Goal: Task Accomplishment & Management: Manage account settings

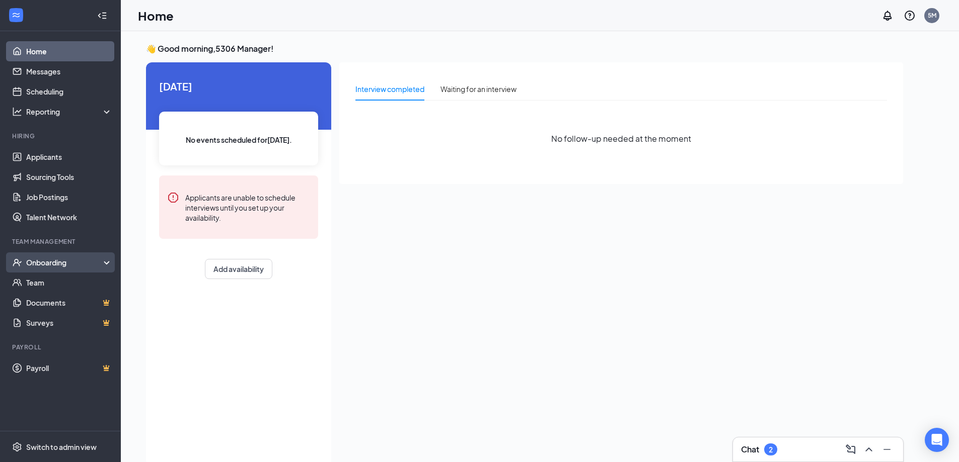
click at [52, 262] on div "Onboarding" at bounding box center [64, 263] width 77 height 10
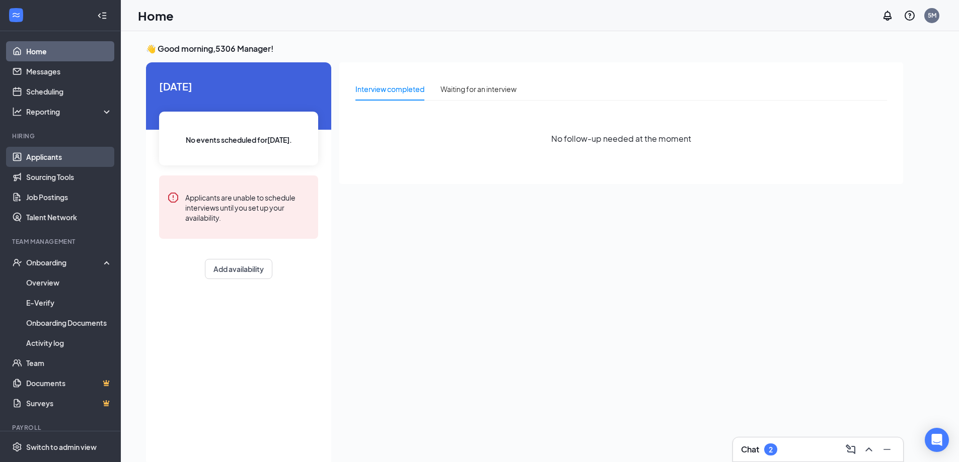
click at [59, 156] on link "Applicants" at bounding box center [69, 157] width 86 height 20
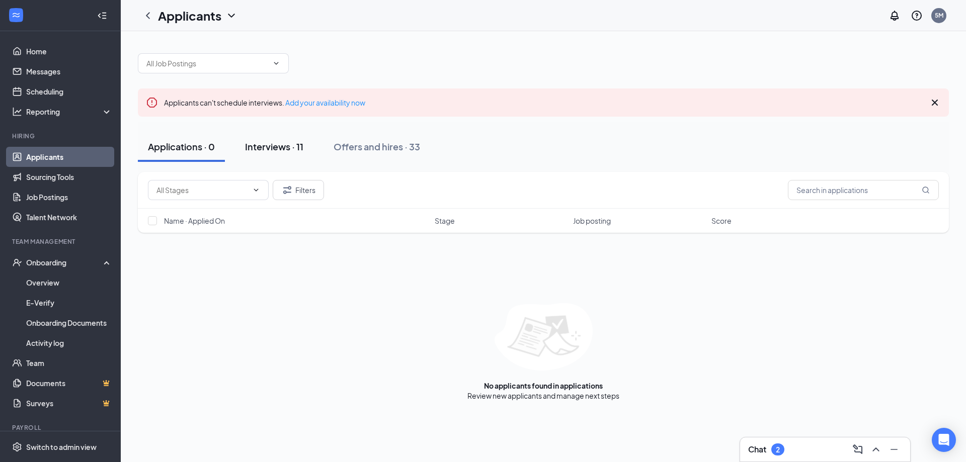
click at [270, 149] on div "Interviews · 11" at bounding box center [274, 146] width 58 height 13
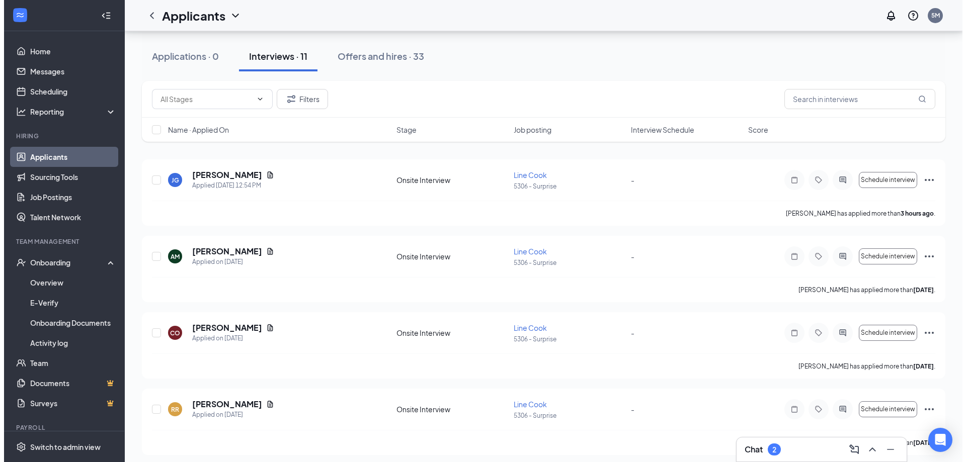
scroll to position [101, 0]
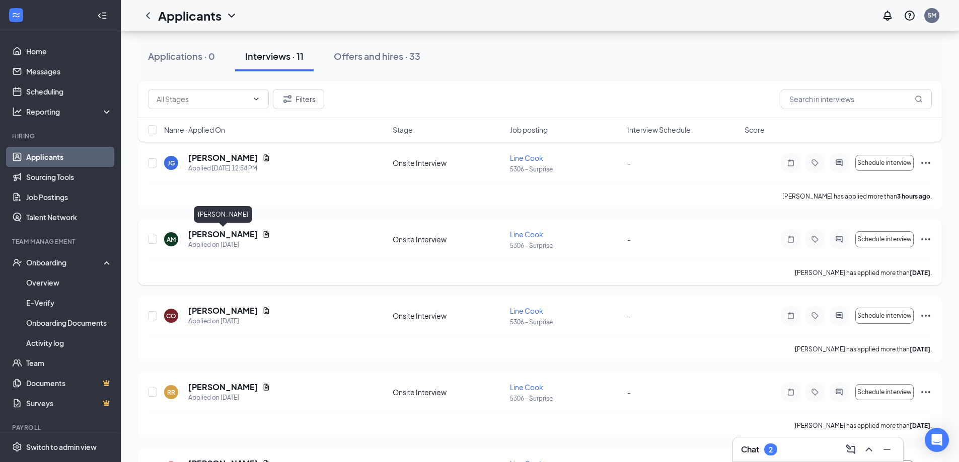
click at [225, 235] on h5 "[PERSON_NAME]" at bounding box center [223, 234] width 70 height 11
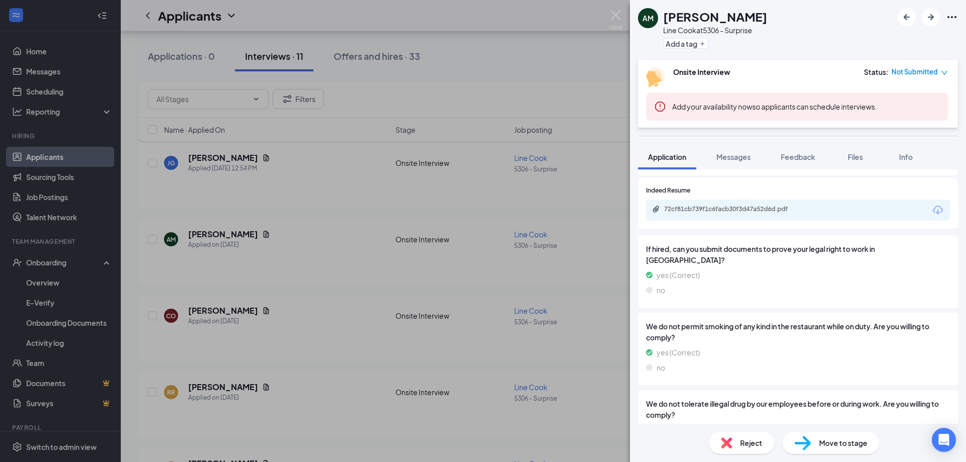
scroll to position [503, 0]
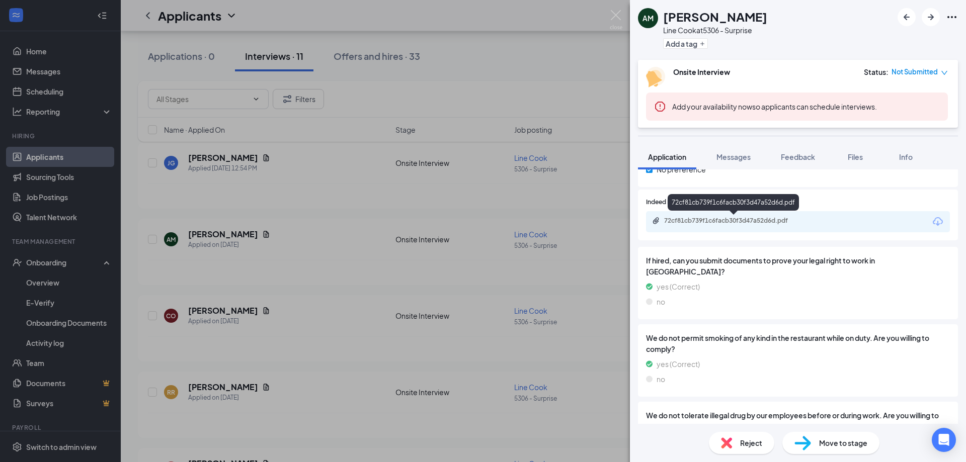
click at [734, 218] on div "72cf81cb739f1c6facb30f3d47a52d6d.pdf" at bounding box center [734, 221] width 141 height 8
click at [220, 156] on div "AM [PERSON_NAME] Line Cook at 5306 - Surprise Add a tag Onsite Interview Status…" at bounding box center [483, 231] width 966 height 462
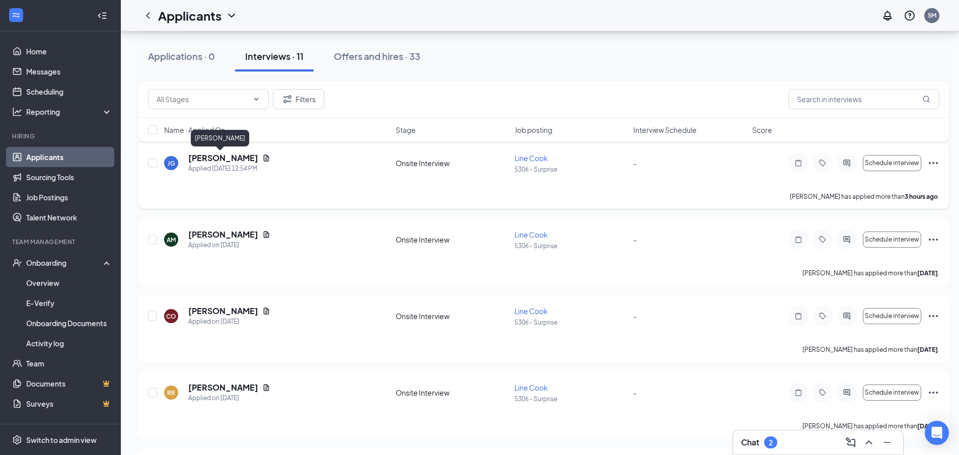
click at [230, 158] on h5 "[PERSON_NAME]" at bounding box center [223, 157] width 70 height 11
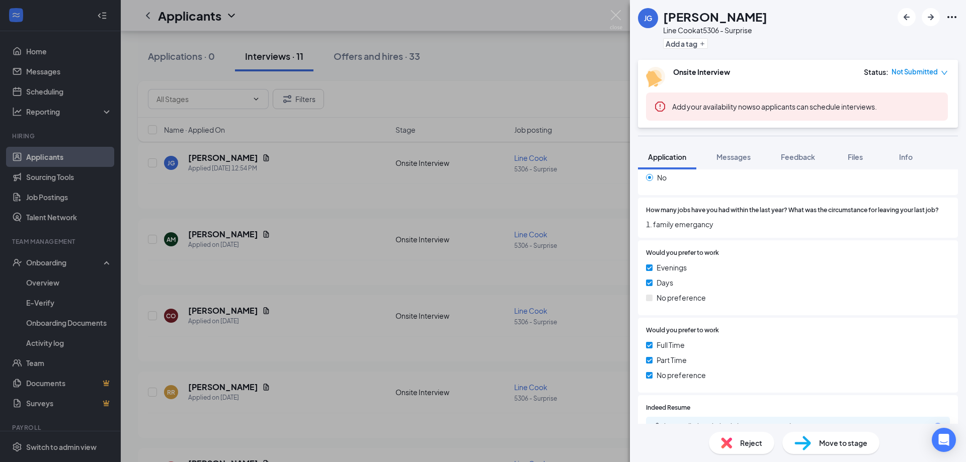
scroll to position [453, 0]
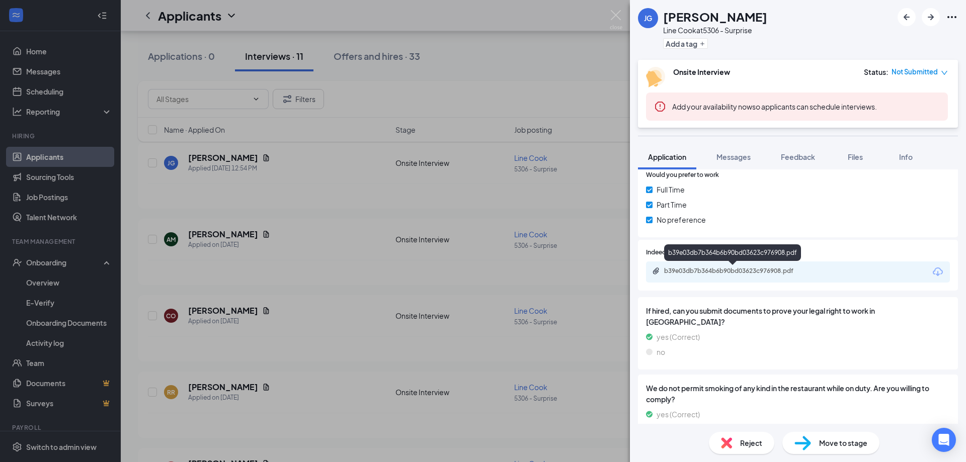
click at [733, 273] on div "b39e03db7b364b6b90bd03623c976908.pdf" at bounding box center [734, 271] width 141 height 8
